Goal: Use online tool/utility: Use online tool/utility

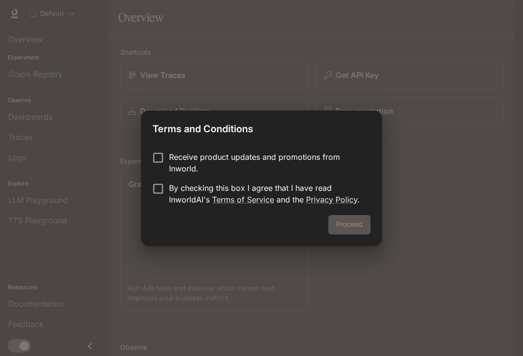
click at [169, 172] on p "Receive product updates and promotions from Inworld." at bounding box center [266, 162] width 194 height 23
click at [343, 230] on button "Proceed" at bounding box center [350, 224] width 42 height 19
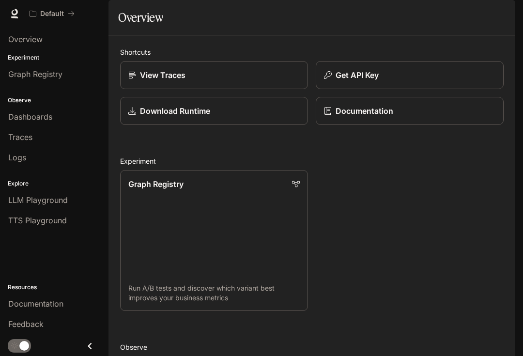
click at [28, 37] on span "Overview" at bounding box center [25, 39] width 34 height 12
click at [22, 48] on link "Overview" at bounding box center [54, 39] width 101 height 18
click at [27, 75] on span "Graph Registry" at bounding box center [35, 74] width 54 height 12
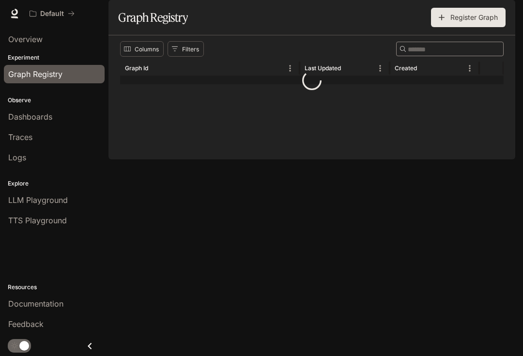
click at [30, 74] on span "Graph Registry" at bounding box center [35, 74] width 54 height 12
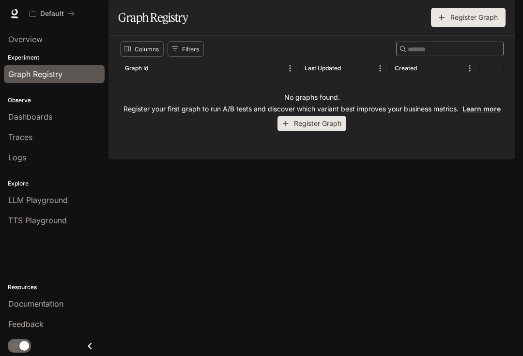
click at [30, 73] on span "Graph Registry" at bounding box center [35, 74] width 54 height 12
click at [30, 109] on link "Dashboards" at bounding box center [54, 117] width 101 height 18
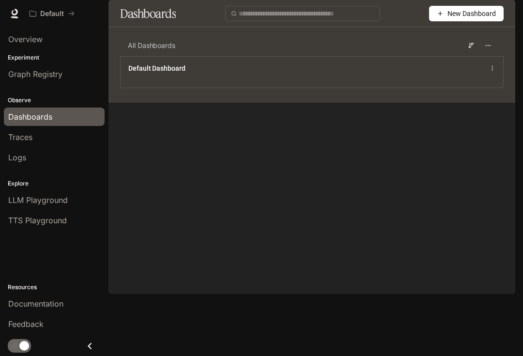
click at [150, 103] on main "Dashboards New Dashboard All Dashboards Default Dashboard" at bounding box center [312, 51] width 407 height 103
click at [23, 136] on span "Traces" at bounding box center [20, 137] width 24 height 12
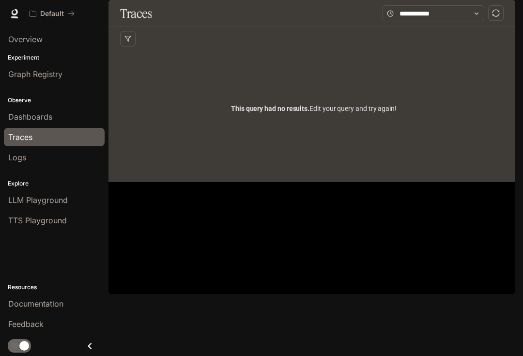
click at [33, 192] on link "LLM Playground" at bounding box center [54, 200] width 101 height 18
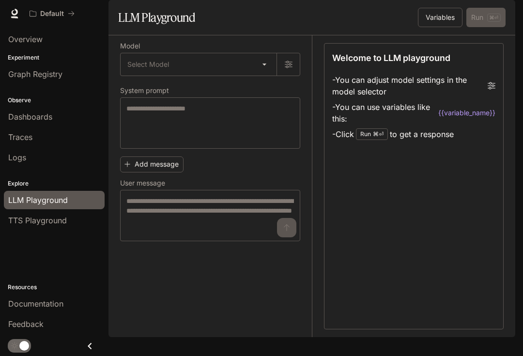
click at [36, 218] on span "TTS Playground" at bounding box center [37, 221] width 59 height 12
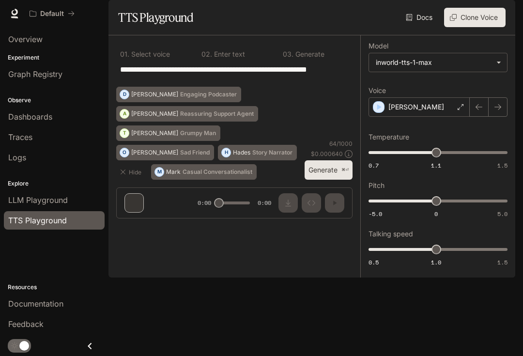
click at [177, 87] on div "**********" at bounding box center [234, 74] width 237 height 23
click at [164, 86] on textarea "**********" at bounding box center [234, 75] width 229 height 22
